Goal: Task Accomplishment & Management: Manage account settings

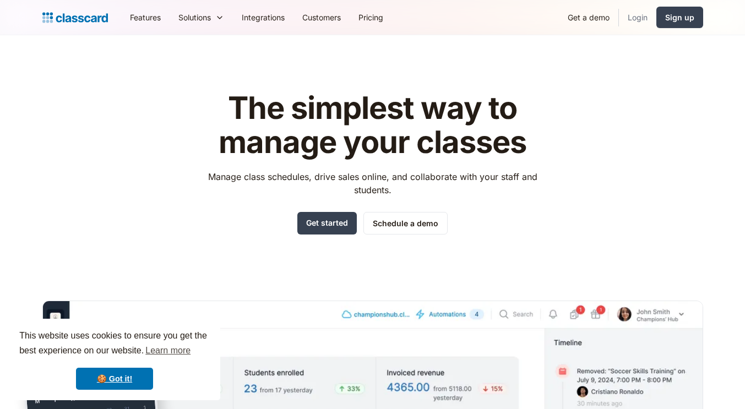
click at [637, 19] on link "Login" at bounding box center [637, 17] width 37 height 25
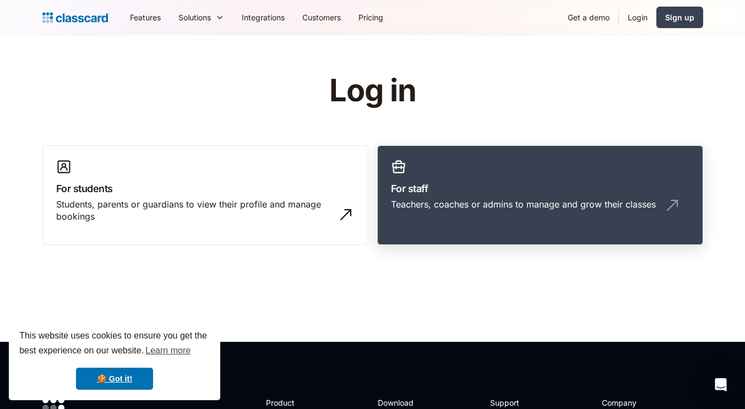
click at [565, 162] on link "For staff Teachers, coaches or admins to manage and grow their classes" at bounding box center [540, 195] width 326 height 100
